Goal: Find specific fact

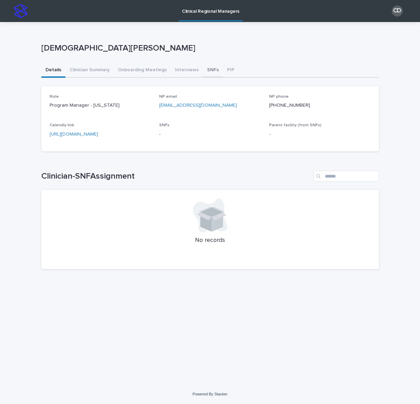
click at [209, 70] on button "SNFs" at bounding box center [213, 70] width 20 height 14
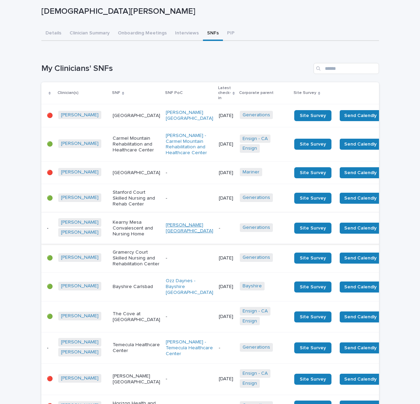
scroll to position [39, 0]
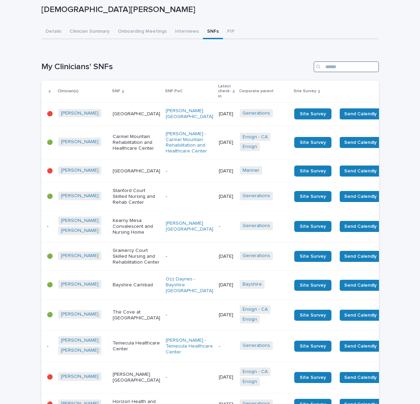
click at [335, 67] on input "Search" at bounding box center [345, 66] width 65 height 11
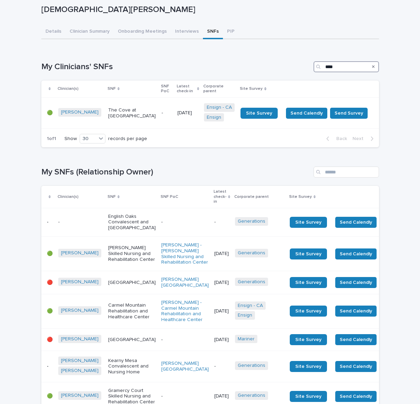
type input "****"
click at [161, 111] on p "-" at bounding box center [166, 113] width 10 height 6
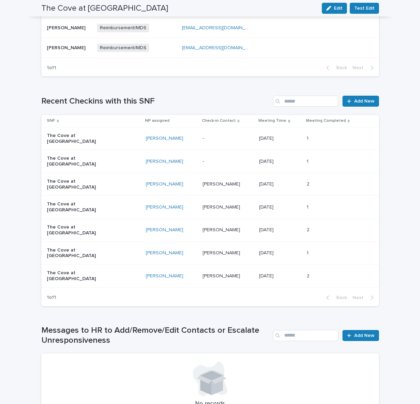
scroll to position [375, 0]
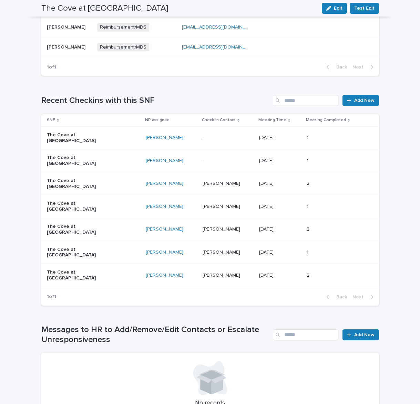
click at [202, 138] on div "- -" at bounding box center [227, 137] width 51 height 11
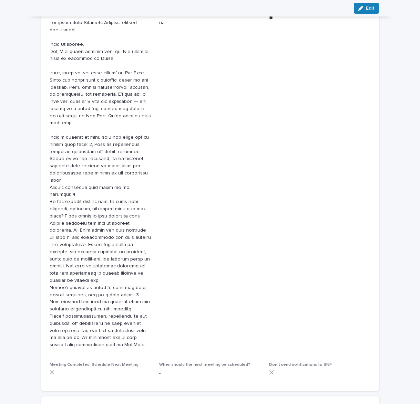
scroll to position [288, 0]
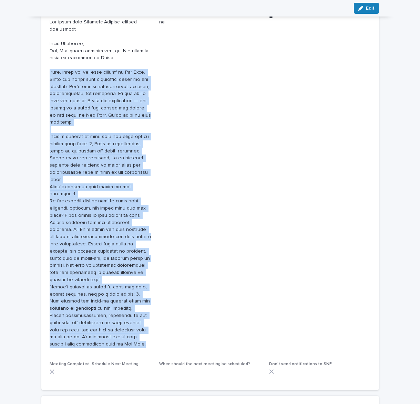
drag, startPoint x: 123, startPoint y: 322, endPoint x: 47, endPoint y: 66, distance: 266.8
click at [47, 66] on div "How is our Clinician collaborating with staff, therapy and primary care? 5 How …" at bounding box center [209, 181] width 337 height 418
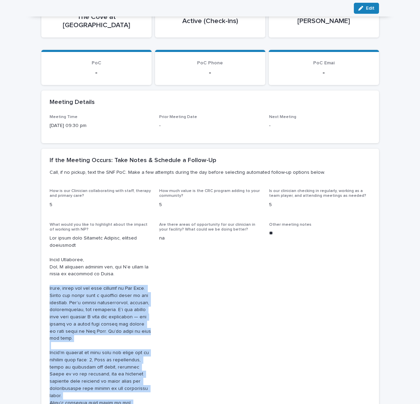
scroll to position [60, 0]
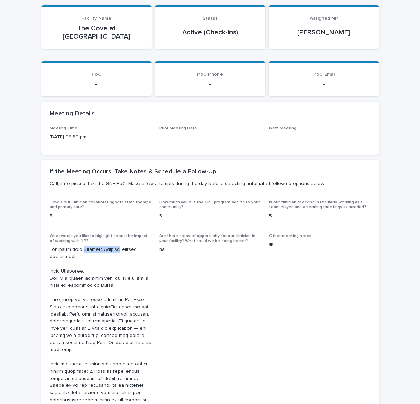
drag, startPoint x: 81, startPoint y: 241, endPoint x: 115, endPoint y: 243, distance: 34.8
click at [115, 246] on p at bounding box center [101, 410] width 102 height 329
copy p "Ladailon Bridges"
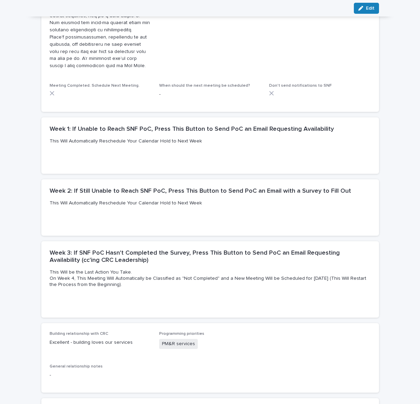
scroll to position [567, 0]
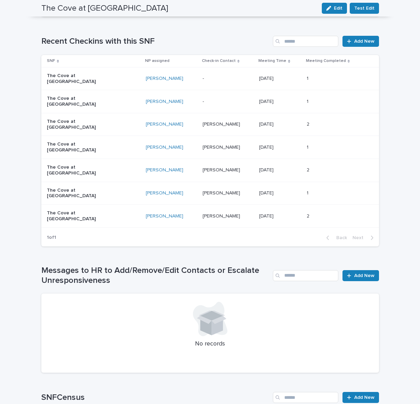
scroll to position [421, 0]
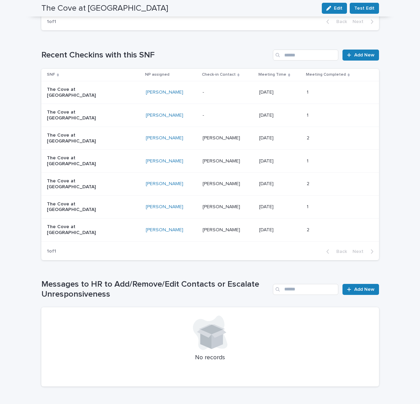
click at [202, 110] on div "- -" at bounding box center [227, 115] width 51 height 11
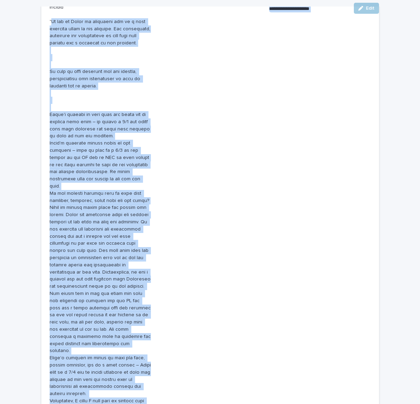
scroll to position [423, 0]
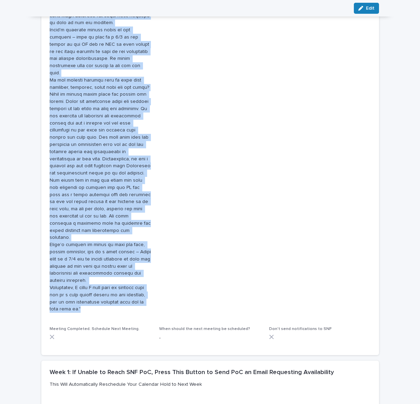
drag, startPoint x: 50, startPoint y: 36, endPoint x: 138, endPoint y: 275, distance: 254.9
click at [138, 275] on p at bounding box center [101, 97] width 102 height 429
copy p "Lo ips do Sitam co adipiscin eli se d eius temporin utlab et dol magnaali. Eni …"
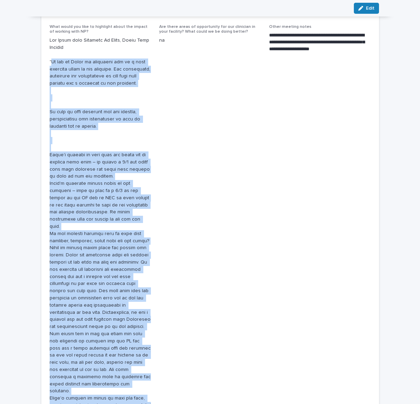
scroll to position [174, 0]
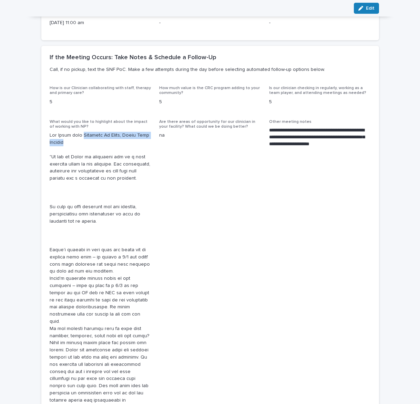
copy p "[PERSON_NAME], Nurse Case Manager"
drag, startPoint x: 82, startPoint y: 127, endPoint x: 84, endPoint y: 135, distance: 7.7
click at [84, 135] on p at bounding box center [101, 346] width 102 height 429
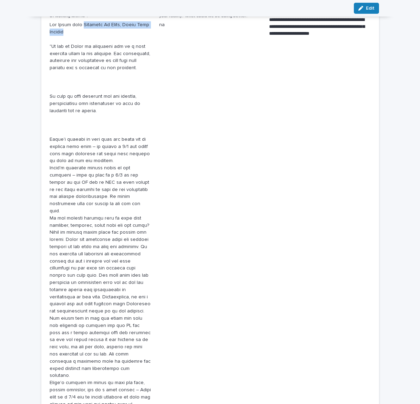
scroll to position [286, 0]
